Goal: Check status: Check status

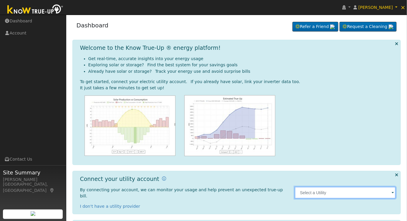
click at [352, 189] on input "text" at bounding box center [345, 193] width 101 height 12
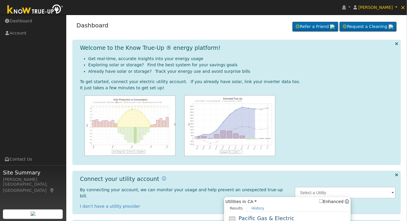
click at [295, 217] on div "Pacific Gas & Electric PG&E" at bounding box center [293, 220] width 109 height 13
type input "PG&E"
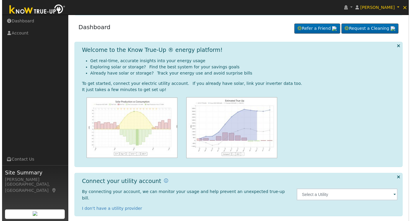
scroll to position [27, 0]
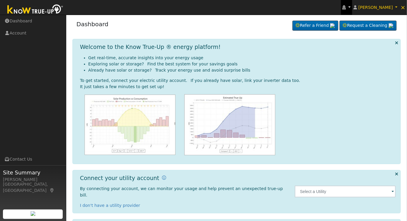
click at [346, 6] on icon at bounding box center [345, 7] width 4 height 4
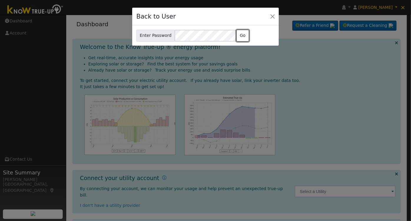
click at [237, 35] on button "Go" at bounding box center [243, 36] width 13 height 12
